Goal: Information Seeking & Learning: Learn about a topic

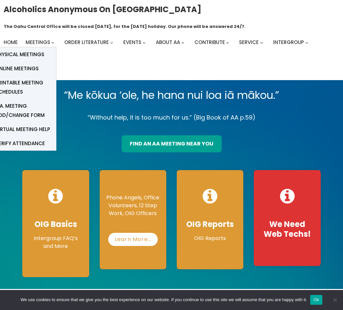
click at [38, 67] on link "Online Meetings" at bounding box center [23, 68] width 66 height 14
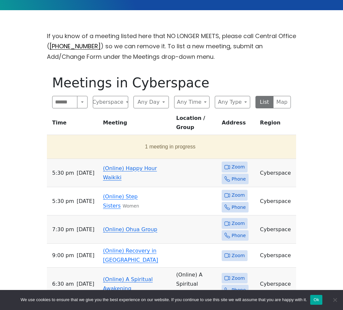
scroll to position [180, 0]
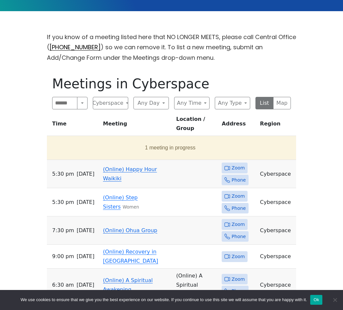
click at [156, 104] on button "Any Day" at bounding box center [150, 103] width 35 height 12
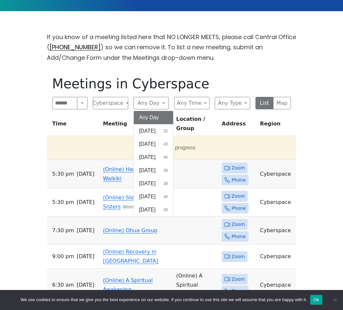
click at [149, 158] on span "[DATE]" at bounding box center [147, 157] width 16 height 8
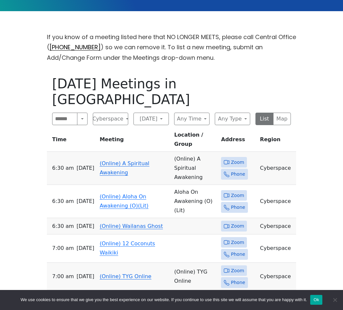
click at [196, 112] on button "Any Time" at bounding box center [191, 118] width 35 height 12
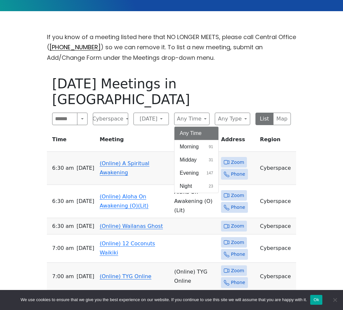
click at [191, 169] on span "Evening" at bounding box center [189, 173] width 19 height 8
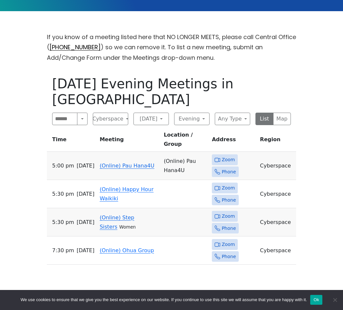
click at [231, 112] on button "Any Type" at bounding box center [232, 118] width 35 height 12
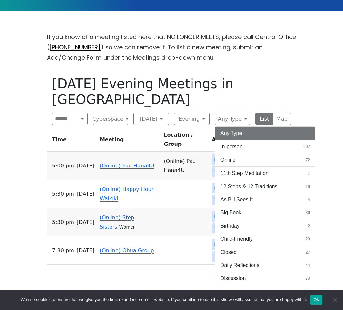
click at [226, 156] on span "Online" at bounding box center [227, 160] width 15 height 8
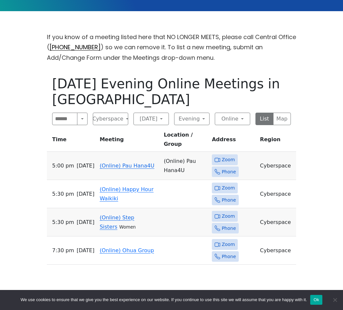
click at [230, 188] on span "Zoom" at bounding box center [228, 188] width 13 height 8
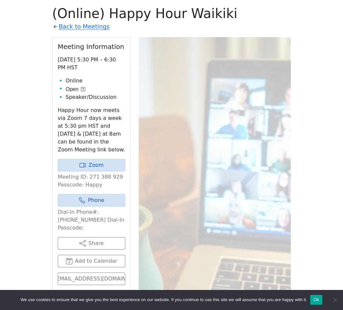
click at [73, 167] on link "Zoom" at bounding box center [92, 165] width 68 height 12
